Goal: Information Seeking & Learning: Learn about a topic

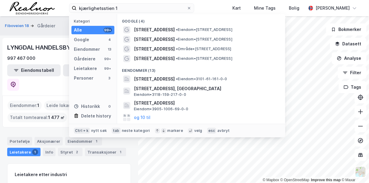
click at [6, 0] on html "kjærlighetsstien 1 Kategori Alle 99+ Google 4 Eiendommer 13 Gårdeiere 99+ Leiet…" at bounding box center [184, 91] width 369 height 183
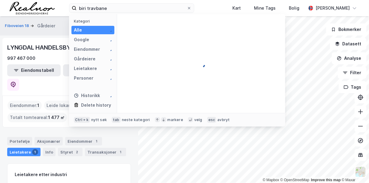
type input "biri travbane"
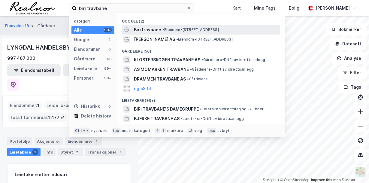
click at [158, 31] on span "Biri travbane" at bounding box center [147, 29] width 27 height 7
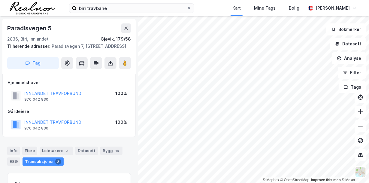
scroll to position [13, 0]
